Goal: Check status: Check status

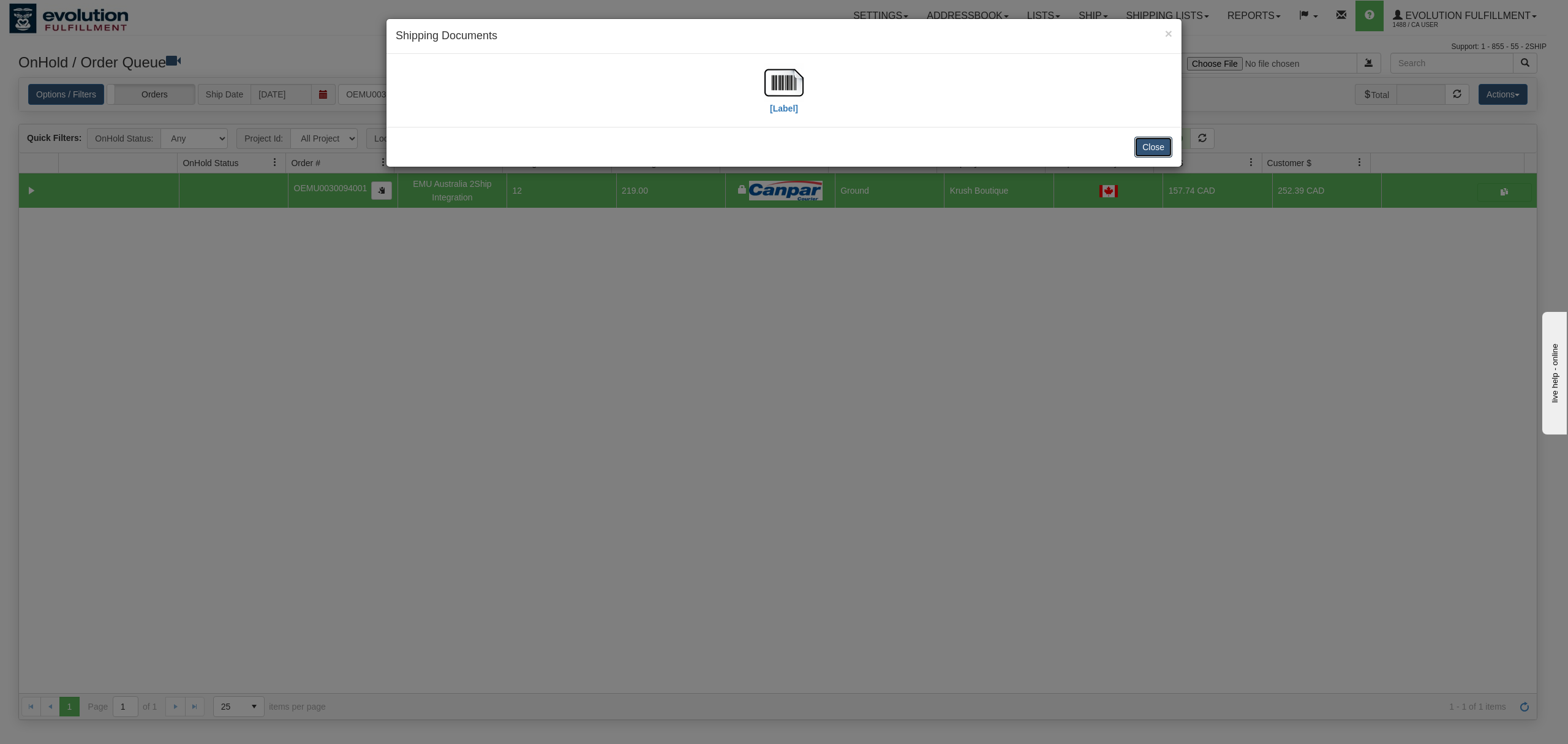
drag, startPoint x: 1168, startPoint y: 148, endPoint x: 1125, endPoint y: 145, distance: 43.1
click at [1168, 148] on button "Close" at bounding box center [1153, 147] width 38 height 21
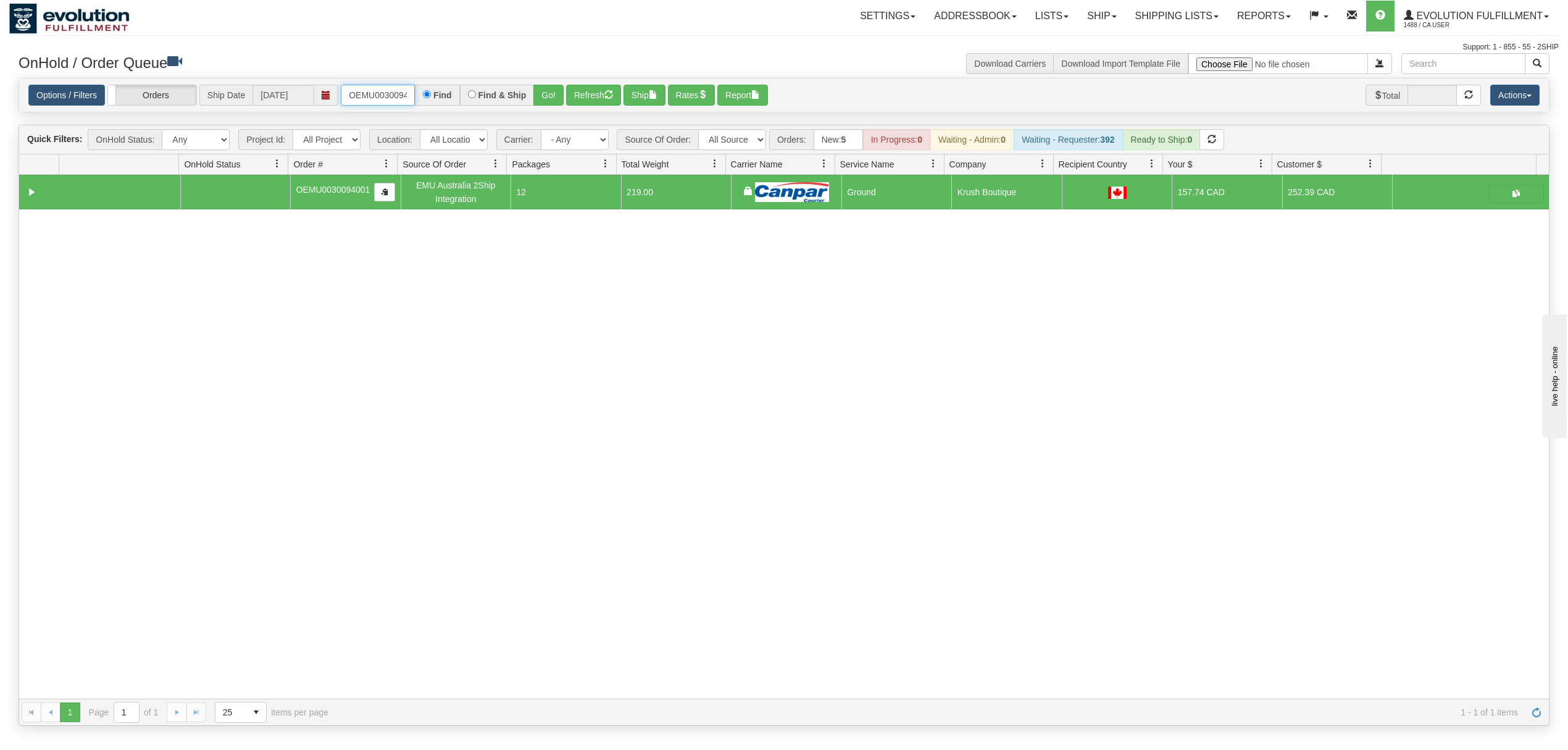
click at [357, 100] on input "OEMU0030094001" at bounding box center [377, 95] width 74 height 21
type input "OGF318021699"
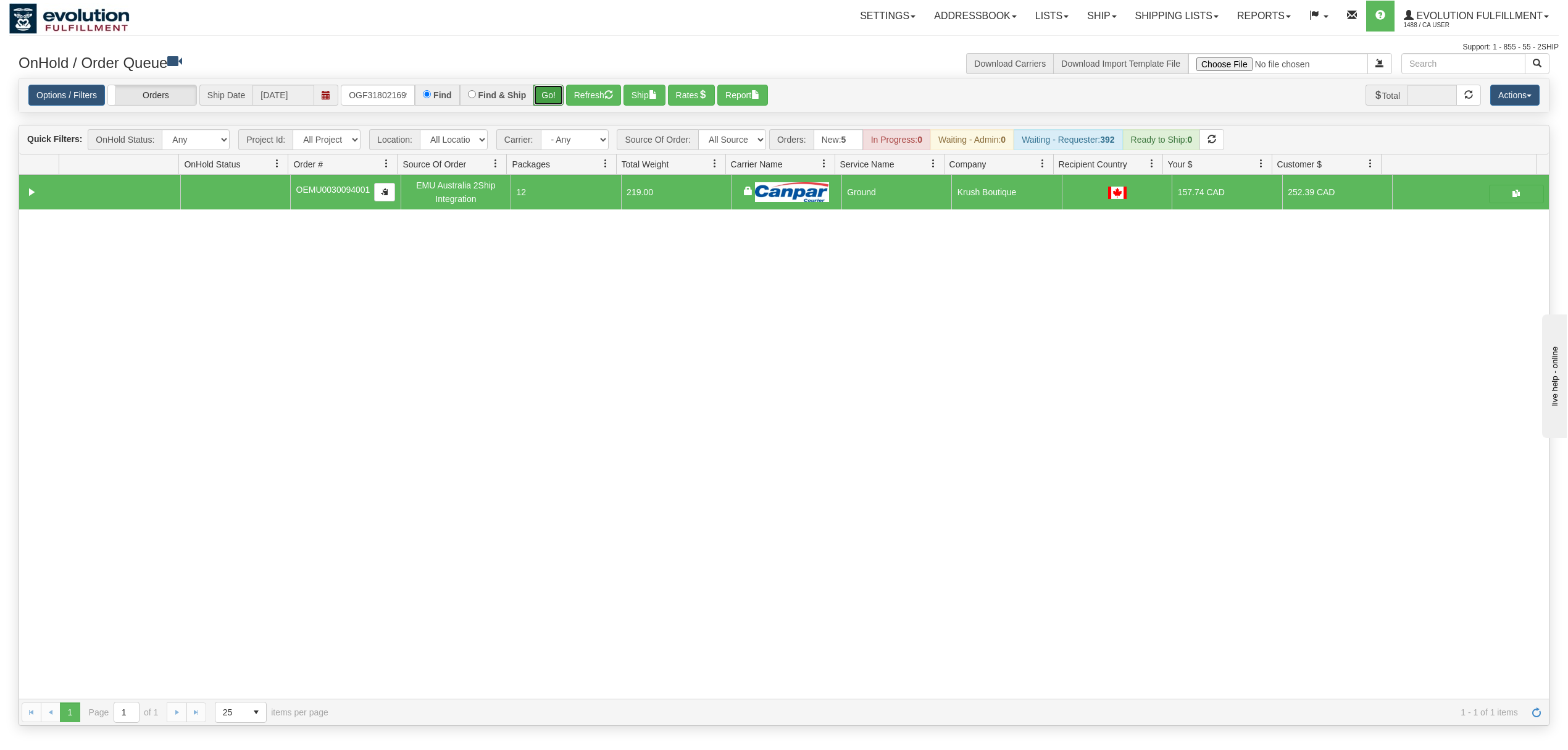
click at [558, 99] on button "Go!" at bounding box center [548, 95] width 31 height 21
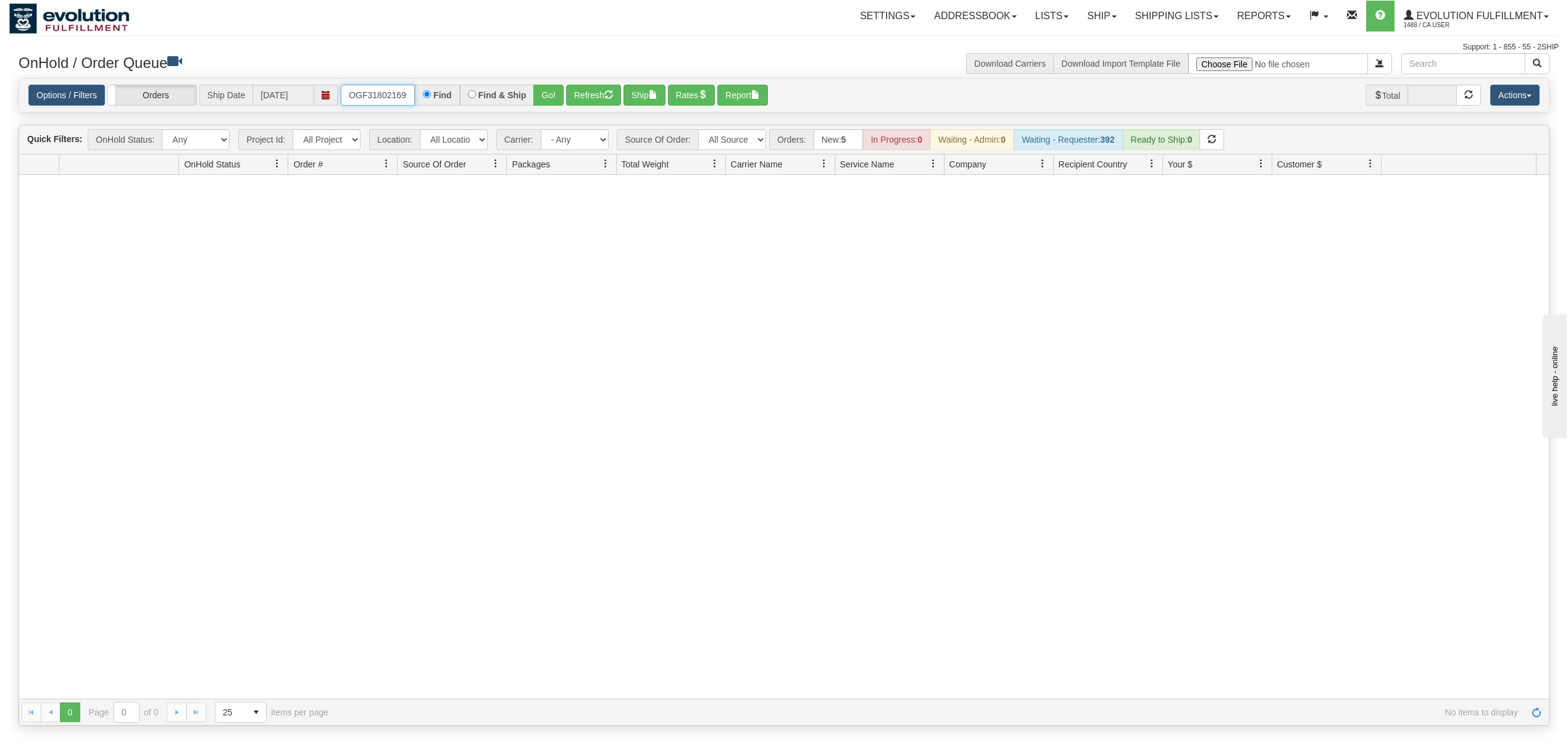
scroll to position [0, 4]
drag, startPoint x: 348, startPoint y: 95, endPoint x: 495, endPoint y: 83, distance: 147.5
click at [495, 83] on div "Options / Filters Group Shipments Orders Ship Date 08/19/2025 OGF318021699 Find…" at bounding box center [784, 95] width 1530 height 34
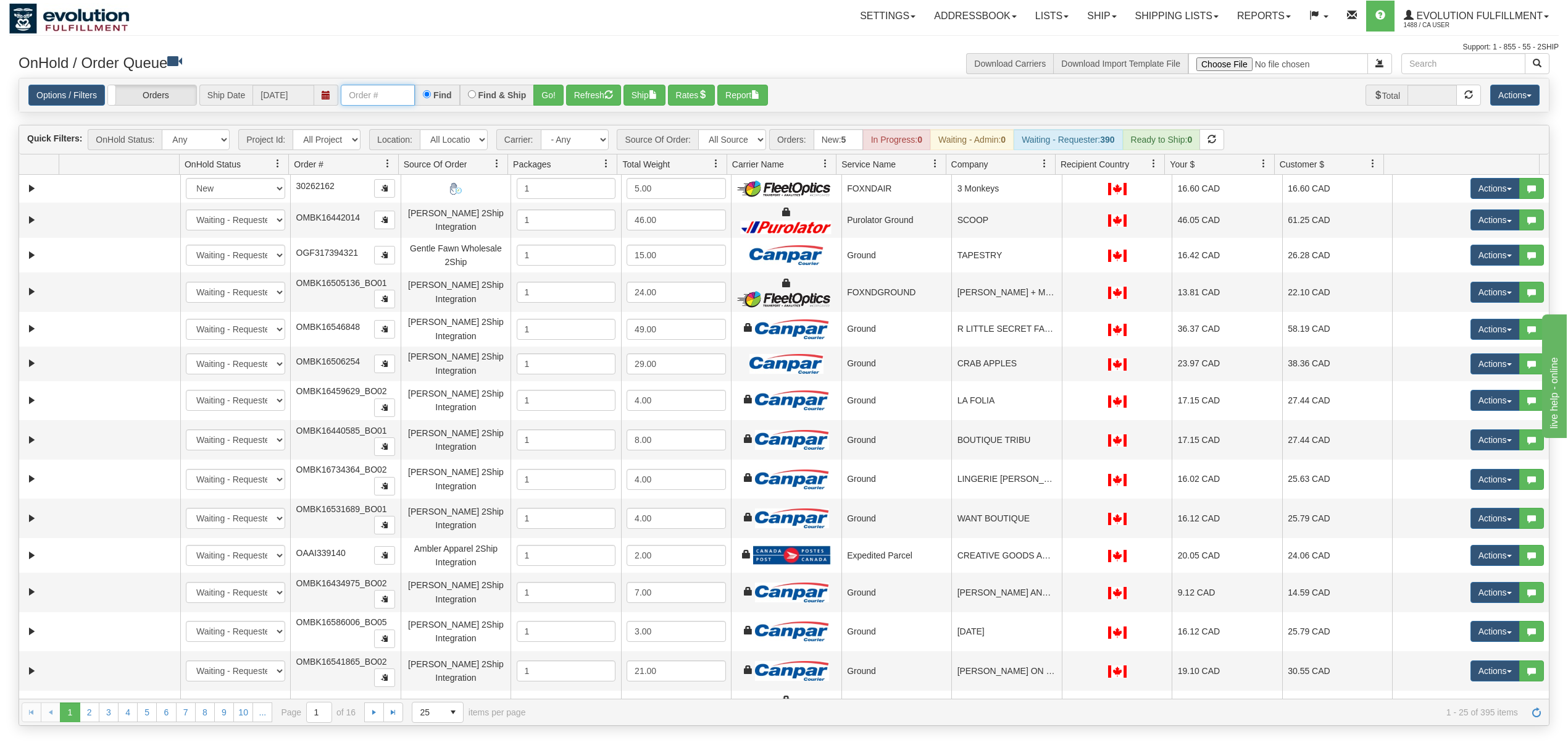
click at [393, 104] on input "text" at bounding box center [377, 95] width 74 height 21
click at [544, 95] on button "Go!" at bounding box center [548, 95] width 31 height 21
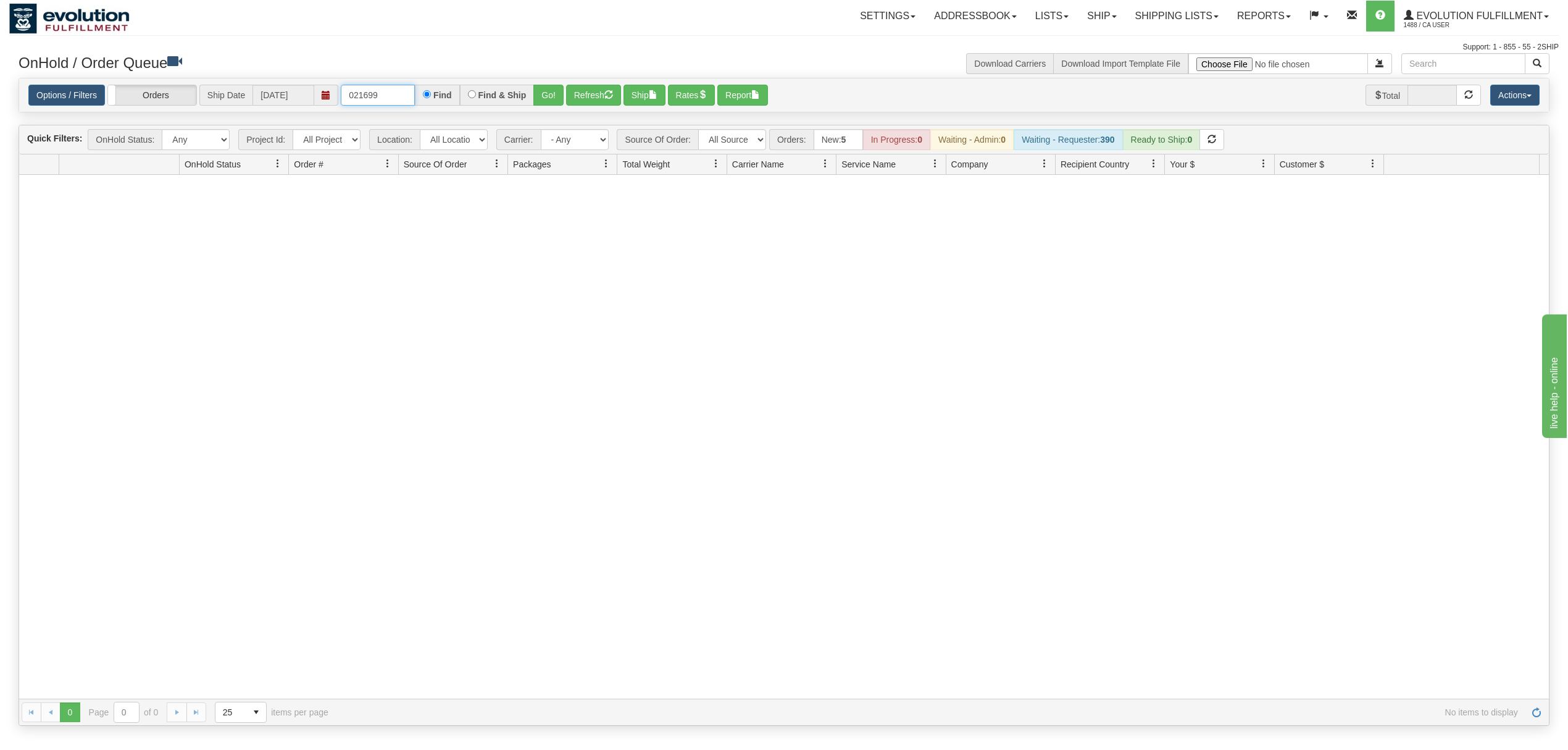
drag, startPoint x: 406, startPoint y: 94, endPoint x: 346, endPoint y: 99, distance: 60.2
click at [346, 99] on input "021699" at bounding box center [377, 95] width 74 height 21
type input "OGF318021699"
click at [554, 99] on button "Go!" at bounding box center [548, 95] width 31 height 21
click at [338, 95] on span at bounding box center [326, 95] width 24 height 21
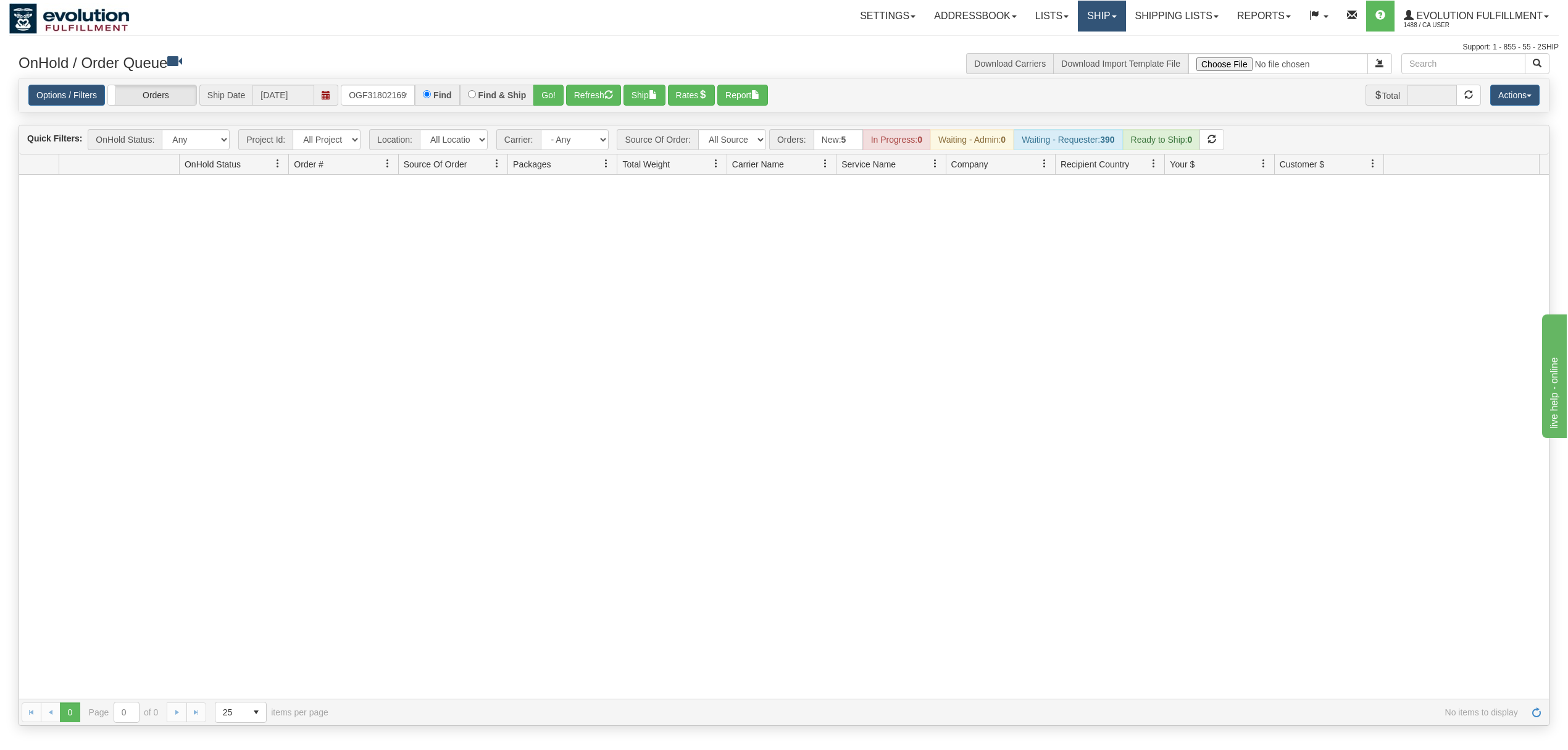
click at [1118, 17] on link "Ship" at bounding box center [1102, 16] width 48 height 31
click at [1150, 16] on link "Shipping lists" at bounding box center [1176, 16] width 102 height 31
click at [1148, 55] on span "Search Shipment History" at bounding box center [1167, 59] width 96 height 10
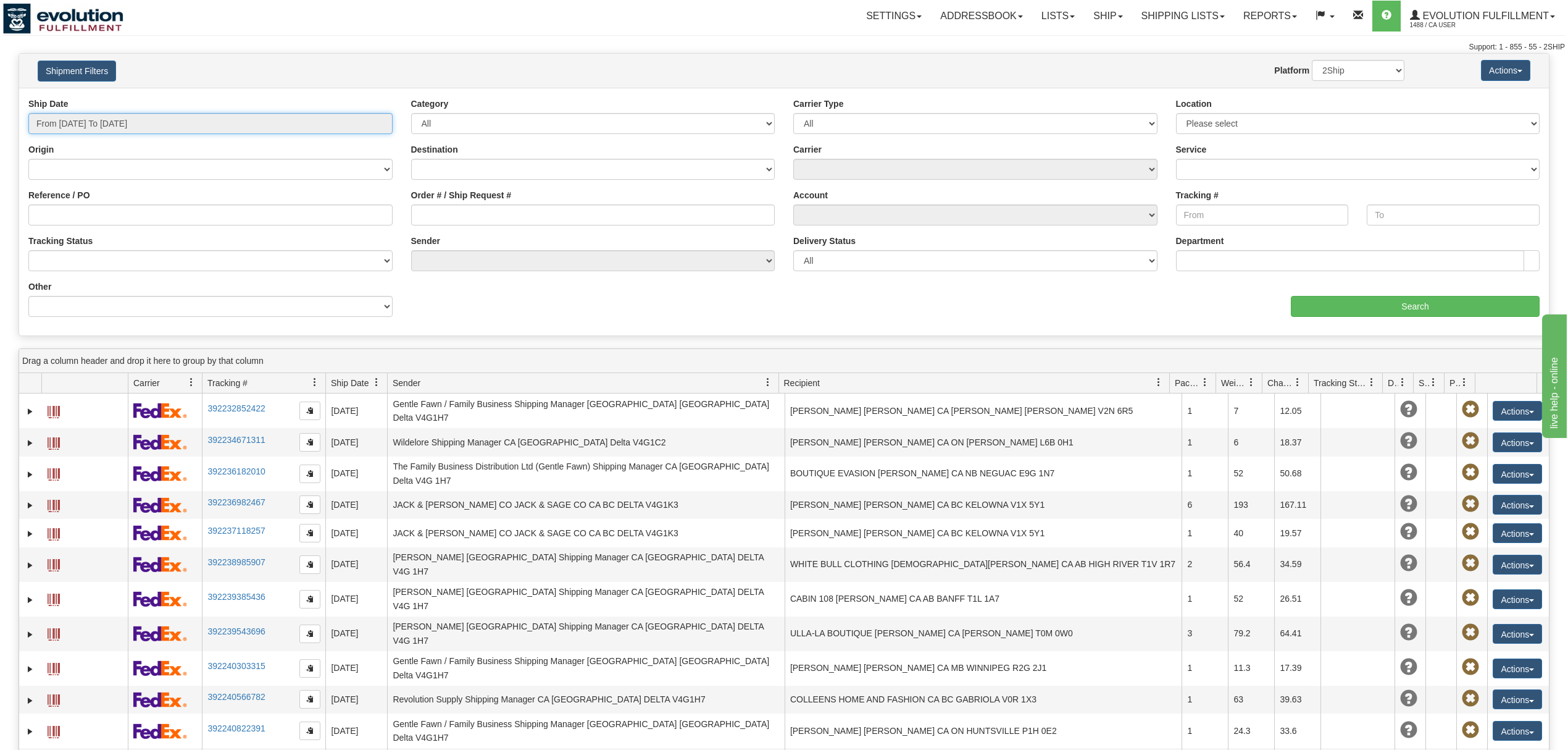
click at [107, 126] on input "From 08/18/2025 To 08/19/2025" at bounding box center [210, 124] width 364 height 21
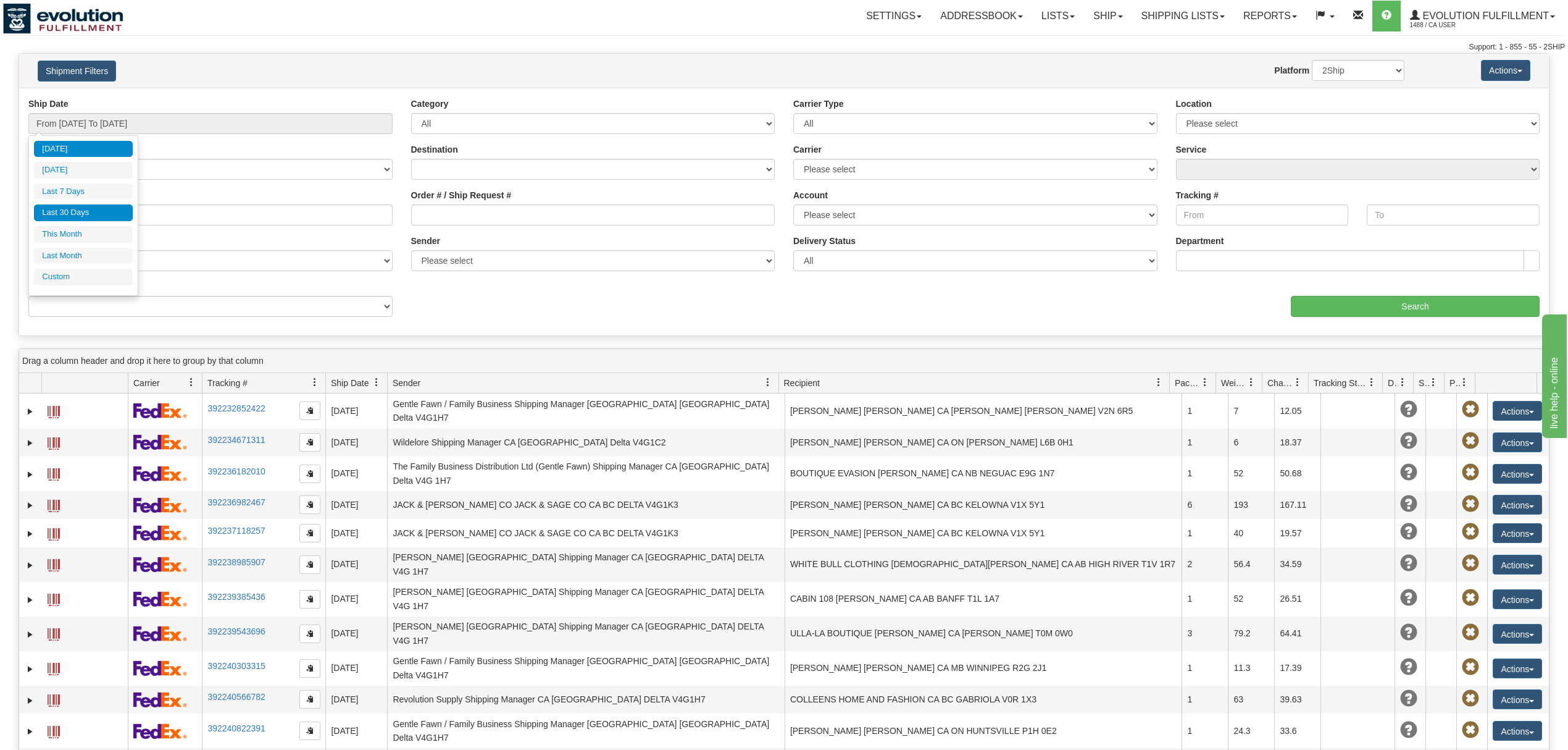
click at [80, 212] on li "Last 30 Days" at bounding box center [83, 212] width 99 height 16
type input "From 07/21/2025 To 08/19/2025"
click at [470, 226] on div "Order # / Ship Request #" at bounding box center [593, 212] width 383 height 45
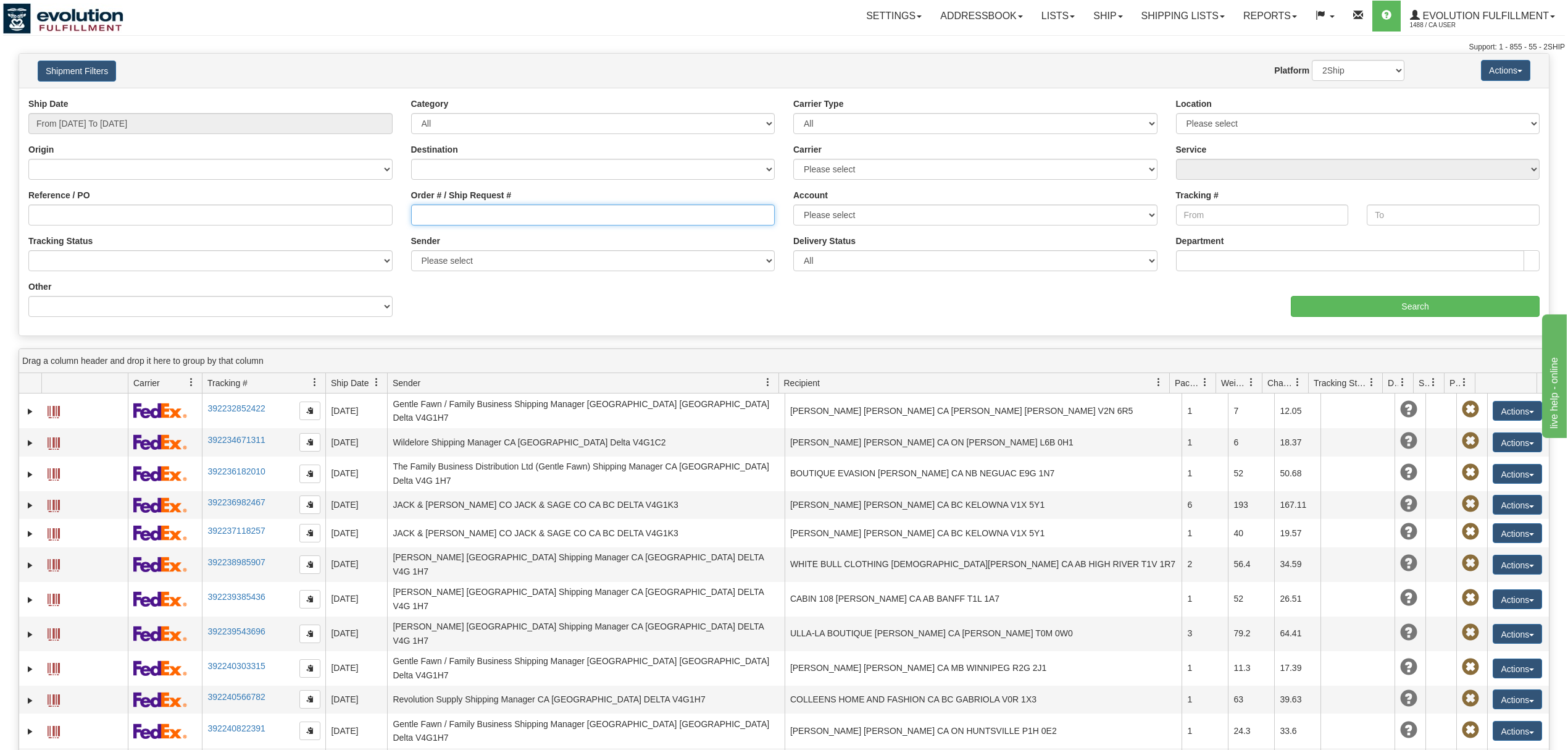
click at [479, 222] on input "Order # / Ship Request #" at bounding box center [593, 214] width 364 height 21
paste input "OMBK17663828"
type input "OMBK17663828"
click at [1366, 316] on input "Search" at bounding box center [1415, 306] width 249 height 21
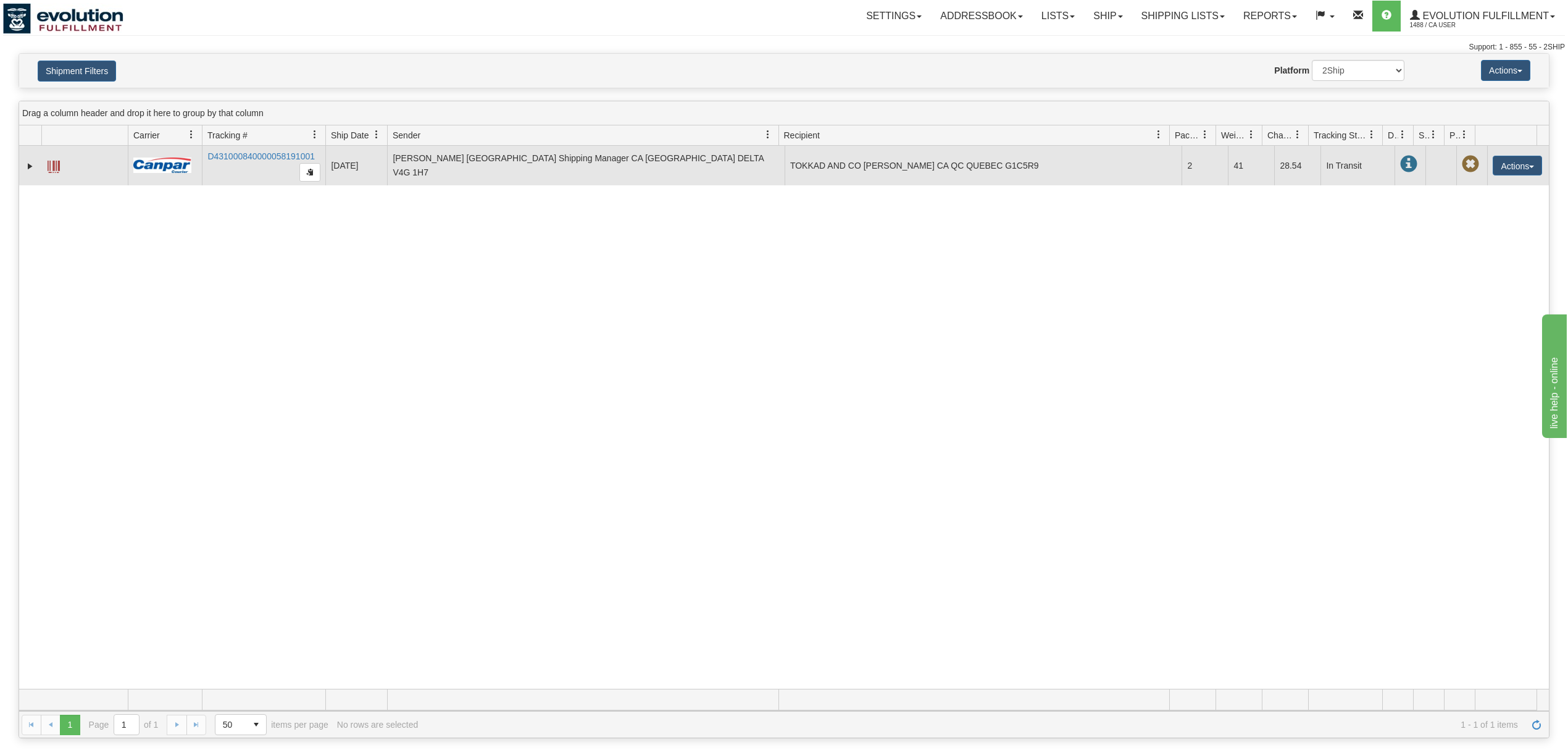
click at [56, 167] on span at bounding box center [54, 167] width 13 height 13
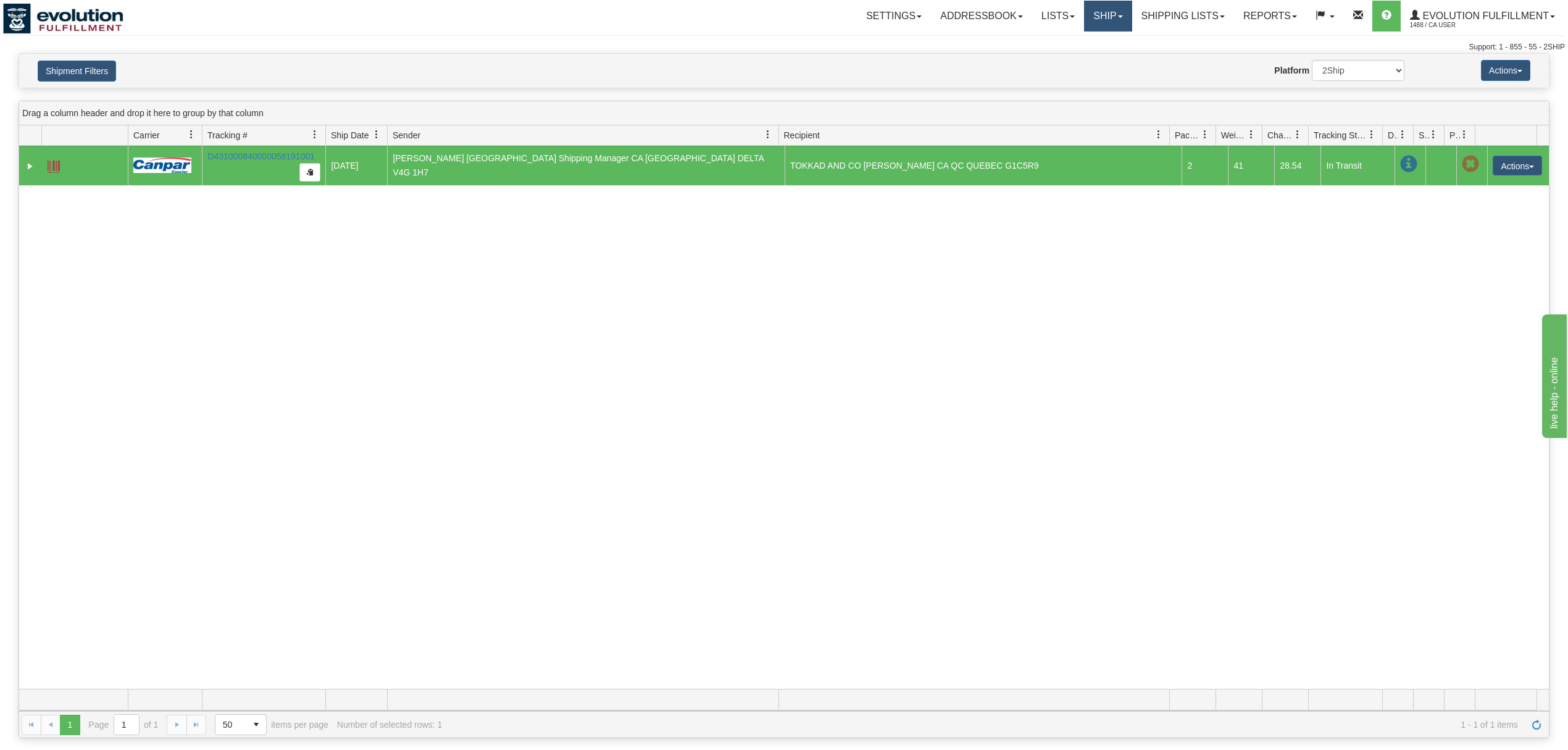
click at [1089, 20] on link "Ship" at bounding box center [1108, 16] width 48 height 31
click at [1089, 60] on span "OnHold / Order Queue" at bounding box center [1075, 59] width 87 height 10
